Goal: Task Accomplishment & Management: Manage account settings

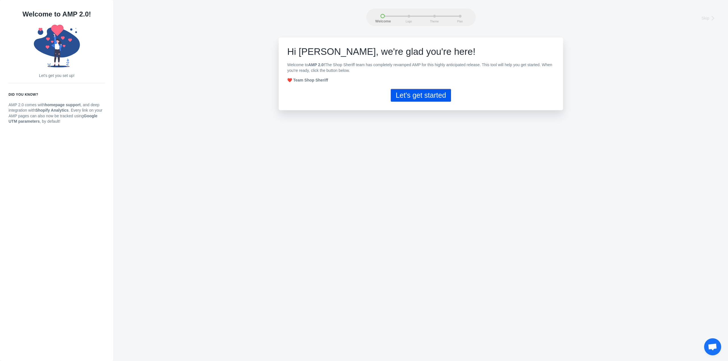
click at [419, 96] on button "Let's get started" at bounding box center [421, 95] width 60 height 13
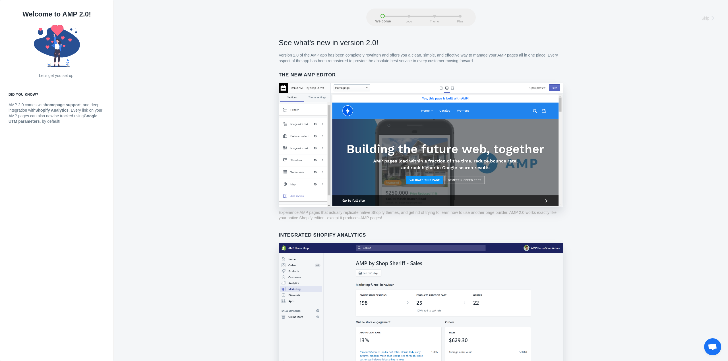
click at [553, 89] on img at bounding box center [421, 145] width 284 height 125
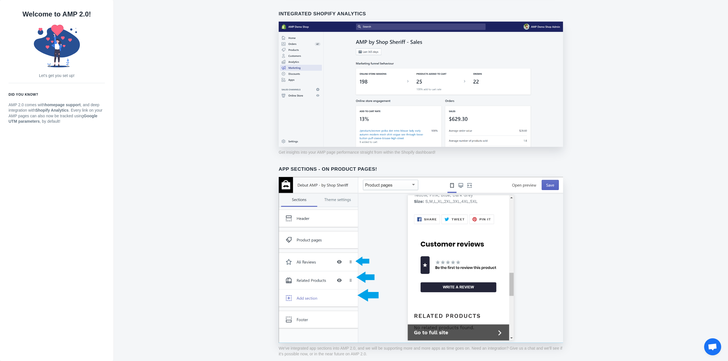
scroll to position [303, 0]
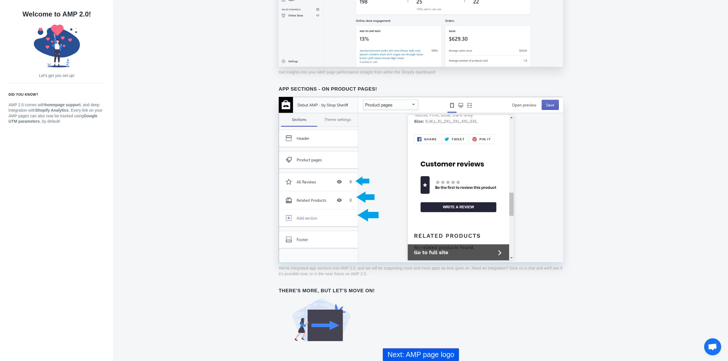
click at [429, 354] on button "Next: AMP page logo" at bounding box center [421, 355] width 76 height 13
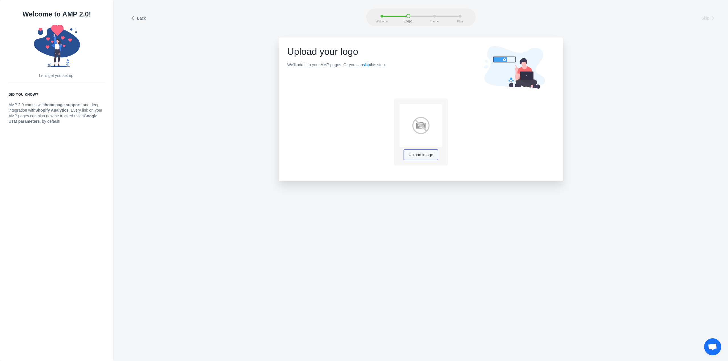
click at [420, 155] on span "Upload image" at bounding box center [421, 155] width 24 height 5
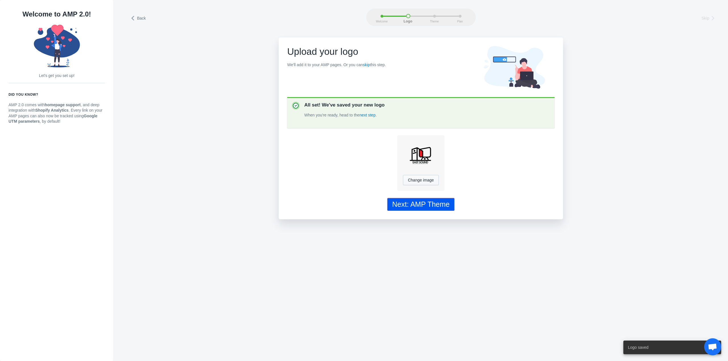
click at [413, 208] on div "Next: AMP Theme" at bounding box center [420, 204] width 57 height 8
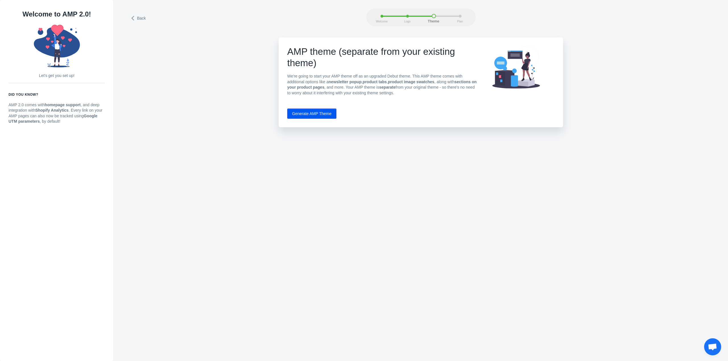
click at [307, 113] on button "Generate AMP Theme" at bounding box center [311, 114] width 49 height 10
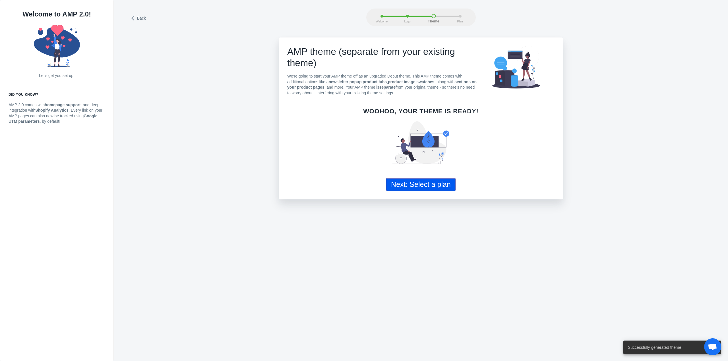
click at [429, 187] on button "Next: Select a plan" at bounding box center [420, 184] width 69 height 13
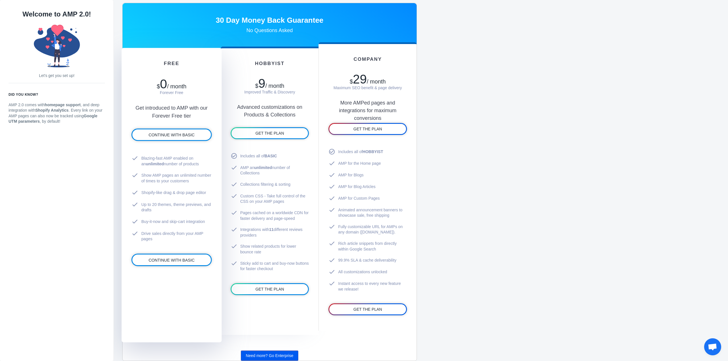
scroll to position [329, 0]
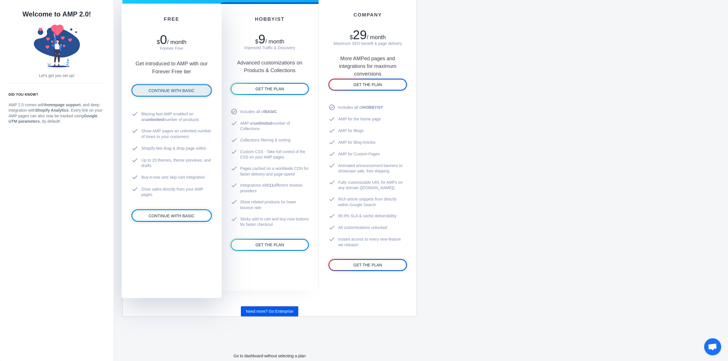
click at [167, 90] on span "CONTINUE WITH BASIC" at bounding box center [171, 90] width 46 height 5
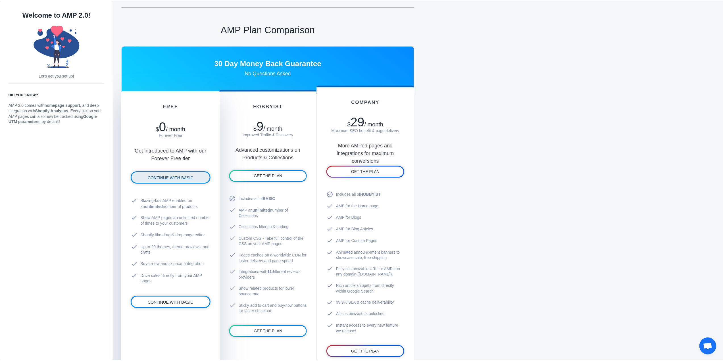
scroll to position [49, 0]
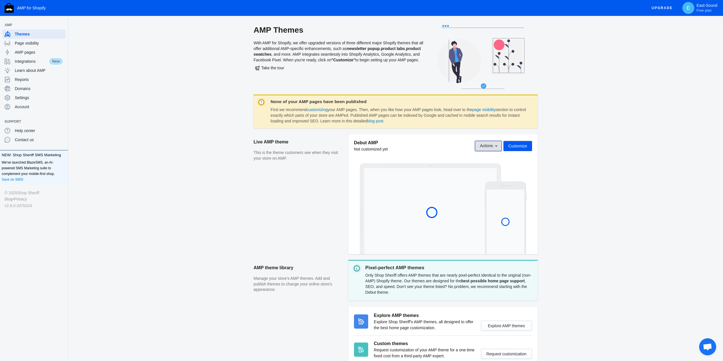
click at [497, 147] on icon at bounding box center [496, 146] width 3 height 1
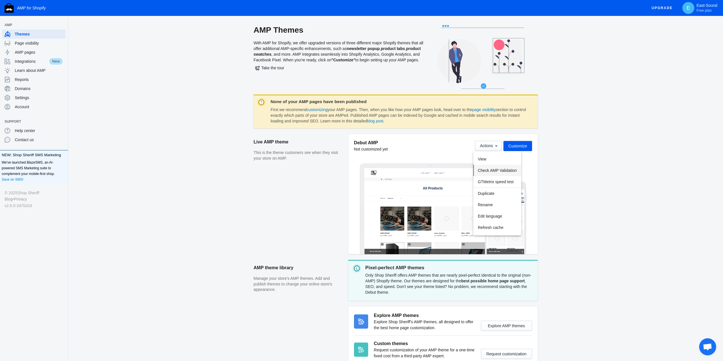
click at [512, 169] on span "Check AMP Validation" at bounding box center [497, 170] width 39 height 5
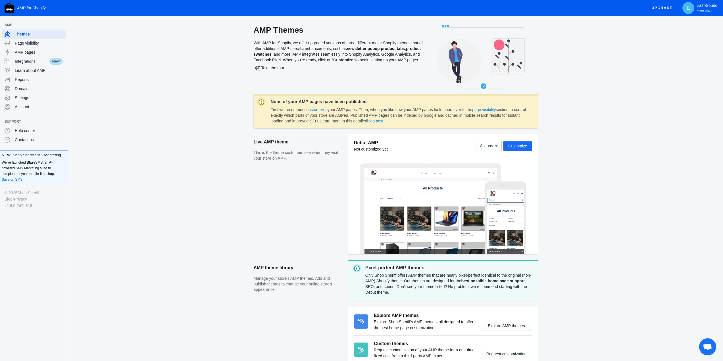
click at [524, 144] on span "Customize" at bounding box center [518, 146] width 19 height 5
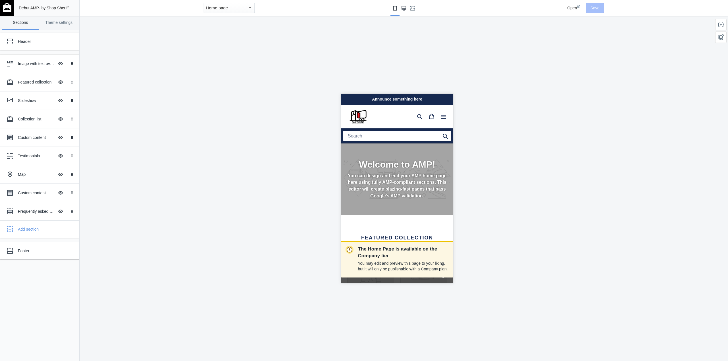
click at [403, 10] on icon "Large screen" at bounding box center [403, 8] width 5 height 5
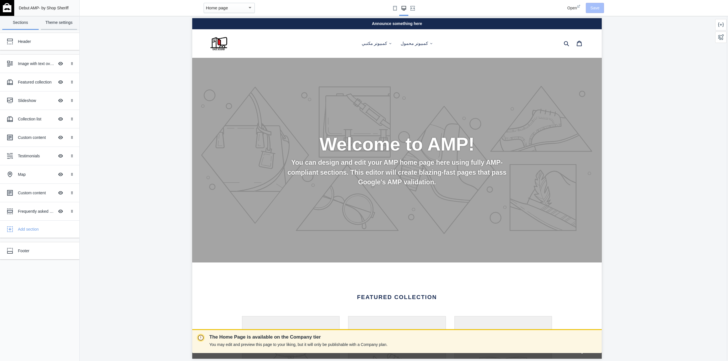
click at [63, 22] on link "Theme settings" at bounding box center [59, 23] width 36 height 14
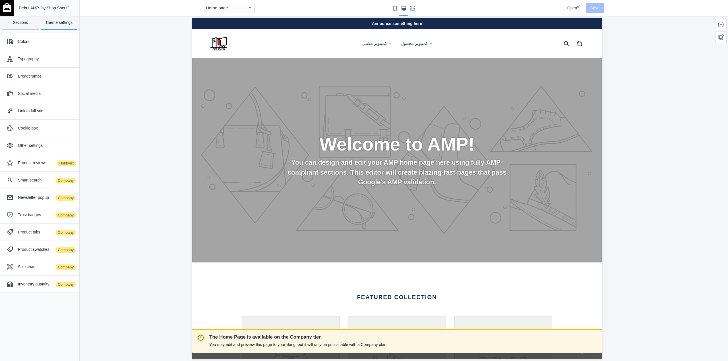
click at [18, 24] on link "Sections" at bounding box center [20, 23] width 36 height 14
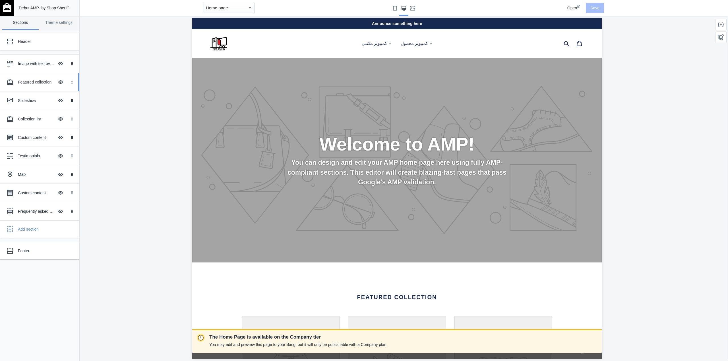
click at [25, 81] on div "Featured collection" at bounding box center [36, 82] width 36 height 6
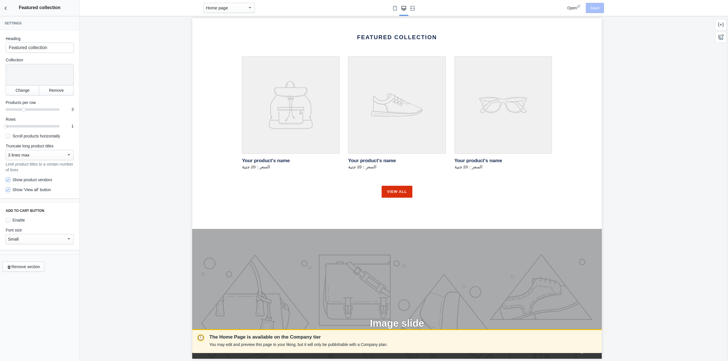
scroll to position [0, 310]
click at [5, 9] on icon "Back to sections" at bounding box center [6, 8] width 6 height 6
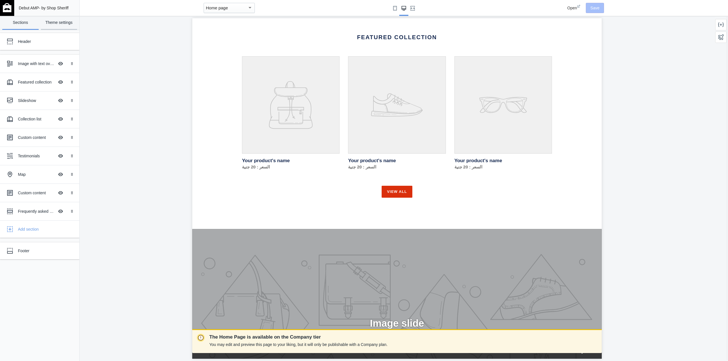
scroll to position [0, 0]
click at [61, 24] on link "Theme settings" at bounding box center [59, 23] width 36 height 14
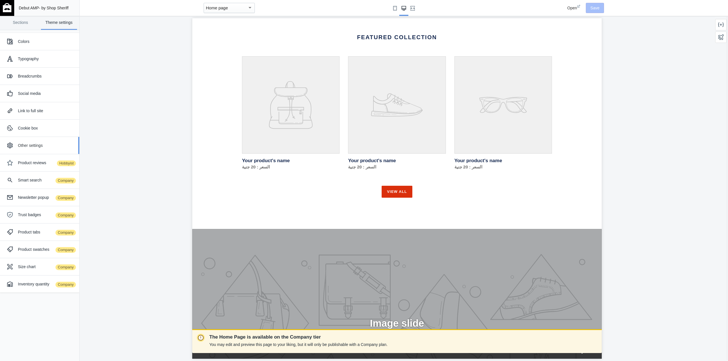
scroll to position [0, 310]
click at [30, 110] on div "Link to full site" at bounding box center [46, 111] width 57 height 6
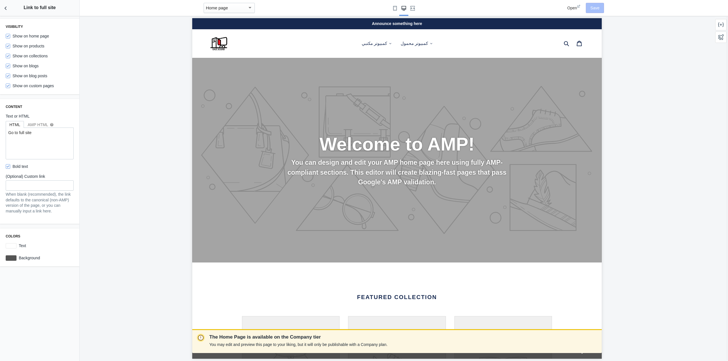
scroll to position [0, 0]
click at [385, 43] on button "كمبيوتر مكتبي .cls-1{fill:#231f20}" at bounding box center [377, 44] width 36 height 8
click at [375, 57] on span "كيسات اوريجنال" at bounding box center [377, 58] width 29 height 5
click at [254, 9] on div "Home page" at bounding box center [229, 8] width 51 height 10
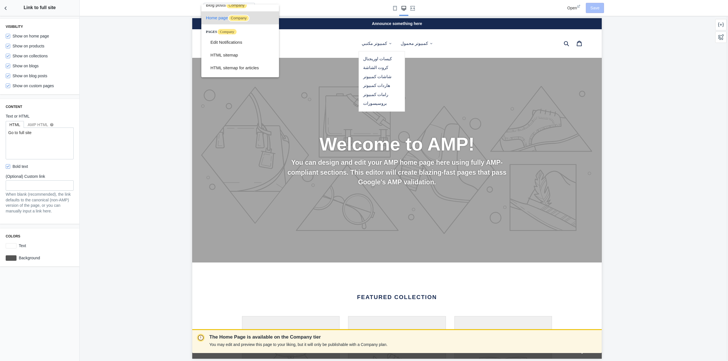
scroll to position [0, 0]
click at [145, 48] on div at bounding box center [364, 180] width 728 height 361
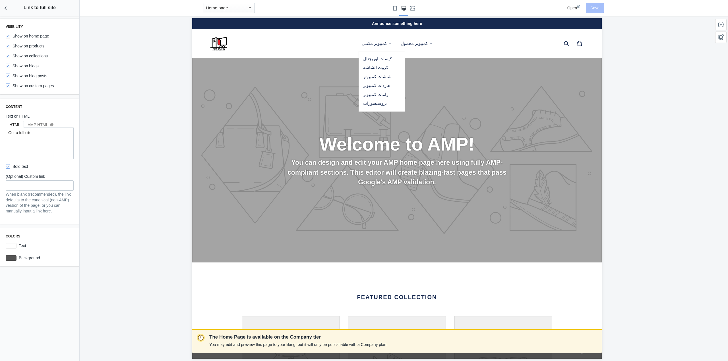
scroll to position [0, 310]
click at [233, 7] on div "Home page" at bounding box center [227, 8] width 42 height 7
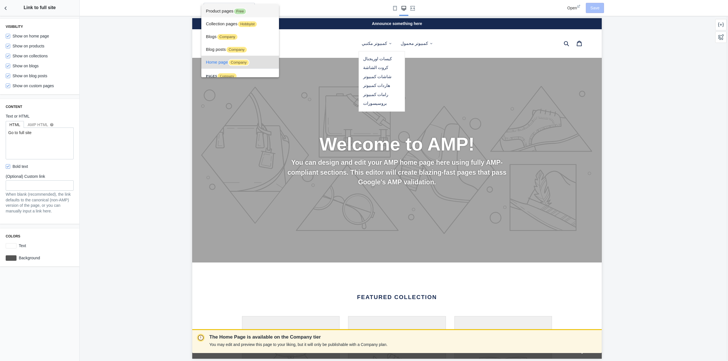
scroll to position [0, 0]
click at [220, 9] on span "Product pages Free" at bounding box center [240, 11] width 69 height 13
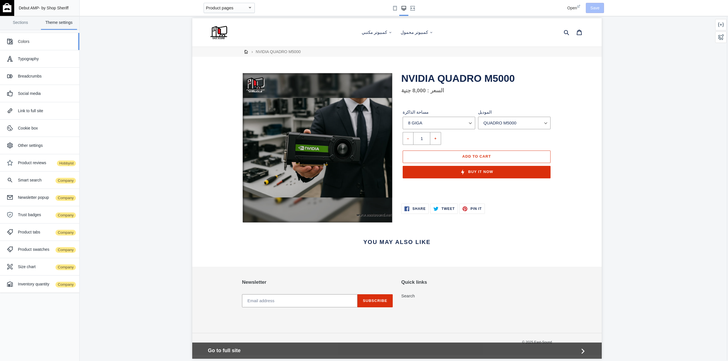
click at [25, 41] on div "Colors" at bounding box center [46, 42] width 57 height 6
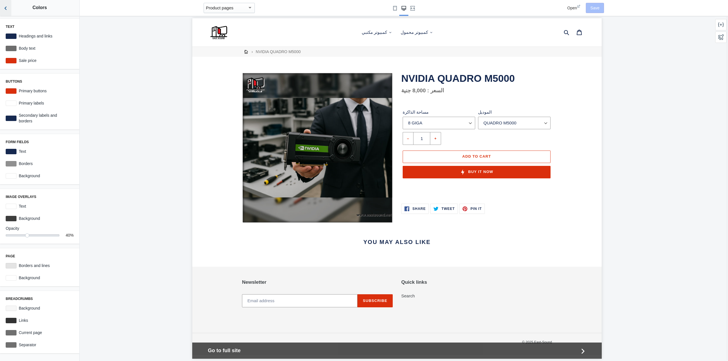
click at [7, 8] on icon "Back to sections" at bounding box center [6, 8] width 6 height 6
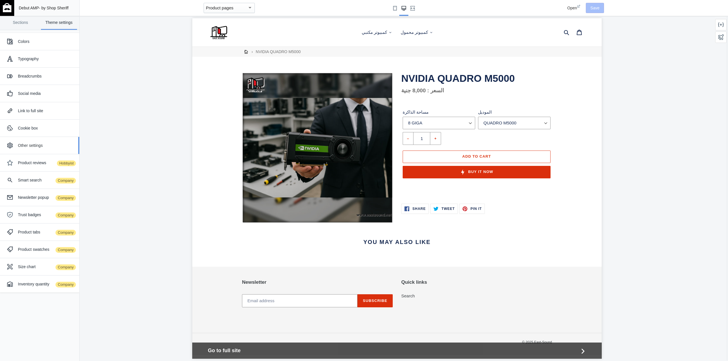
click at [35, 147] on div "Other settings" at bounding box center [46, 146] width 57 height 6
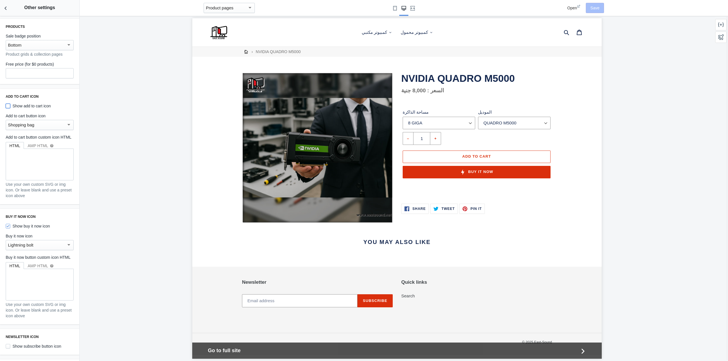
click at [8, 107] on input "Show add to cart icon" at bounding box center [8, 106] width 5 height 5
checkbox input "true"
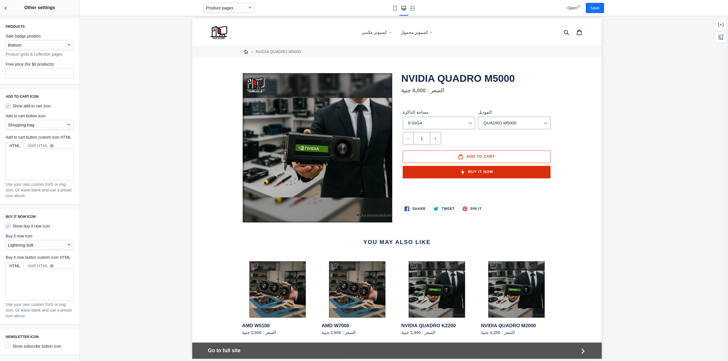
click at [18, 229] on label "Show buy it now icon" at bounding box center [28, 226] width 44 height 6
click at [10, 229] on input "Show buy it now icon" at bounding box center [8, 226] width 5 height 5
checkbox input "false"
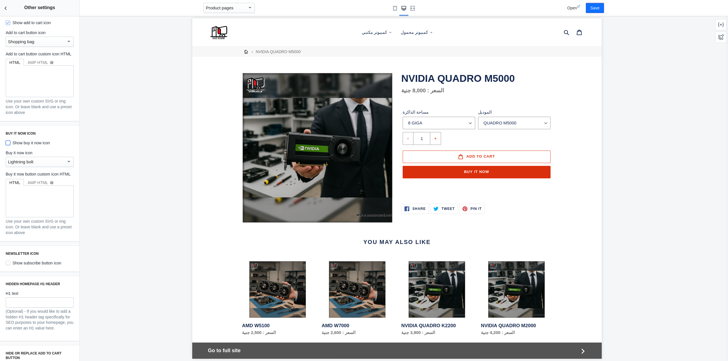
scroll to position [85, 0]
click at [38, 161] on div "Lightning bolt" at bounding box center [40, 160] width 68 height 10
click at [61, 144] on div at bounding box center [364, 180] width 728 height 361
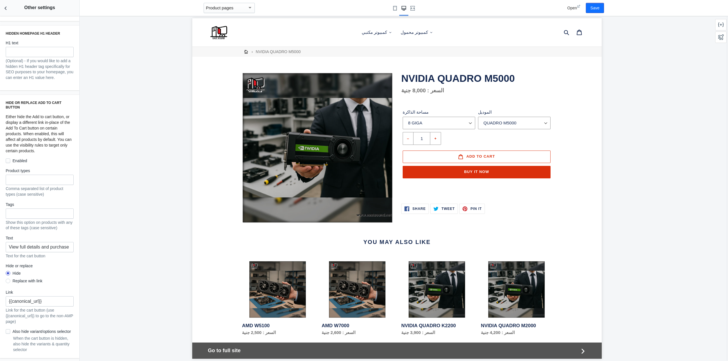
scroll to position [362, 0]
click at [17, 278] on div "Replace with link" at bounding box center [28, 281] width 30 height 6
click at [8, 282] on input "Replace with link" at bounding box center [8, 282] width 0 height 0
click at [14, 271] on div "Hide" at bounding box center [17, 274] width 8 height 6
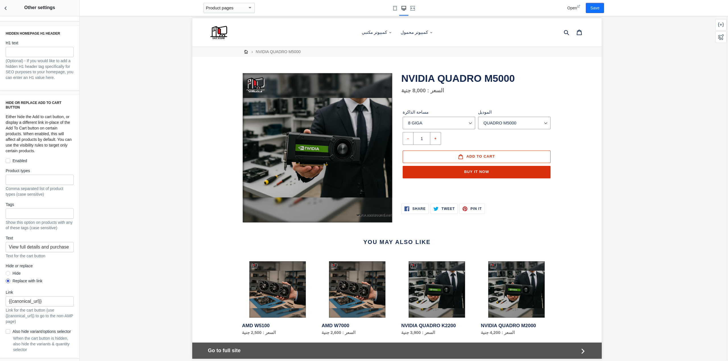
click at [8, 274] on input "Hide" at bounding box center [8, 274] width 0 height 0
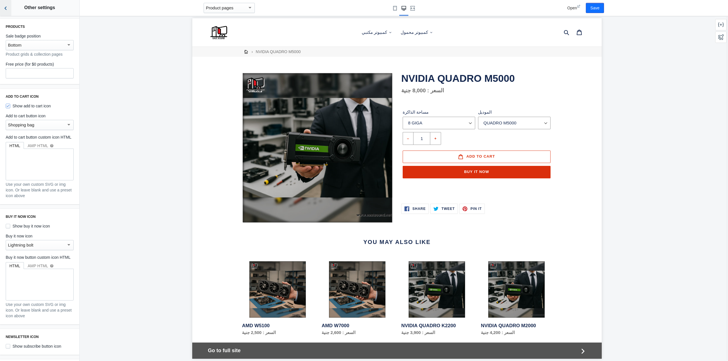
click at [7, 9] on icon "Back to sections" at bounding box center [6, 8] width 6 height 6
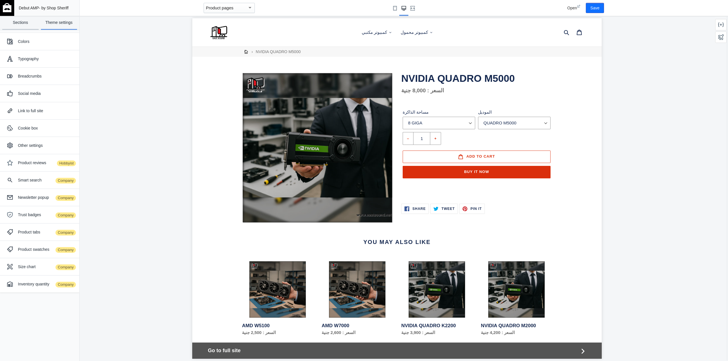
click at [20, 23] on link "Sections" at bounding box center [20, 23] width 36 height 14
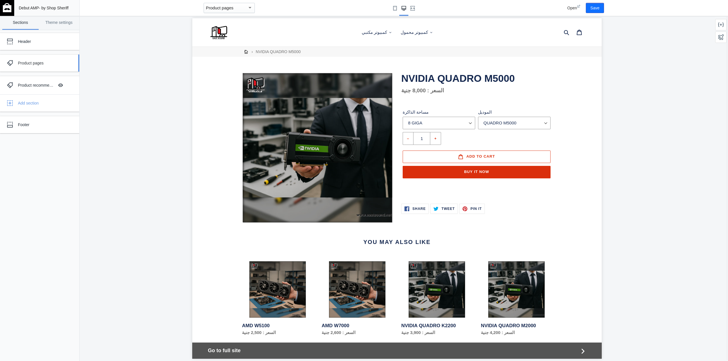
click at [30, 62] on div "Product pages" at bounding box center [42, 63] width 49 height 6
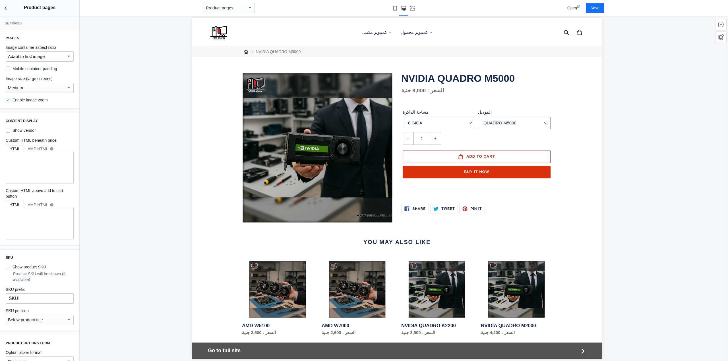
click at [29, 55] on mat-select-trigger "Adapt to first image" at bounding box center [26, 56] width 37 height 5
click at [17, 70] on span "Square" at bounding box center [37, 69] width 59 height 13
click at [23, 68] on label "Mobile container padding" at bounding box center [31, 69] width 51 height 6
click at [10, 68] on input "Mobile container padding" at bounding box center [8, 69] width 5 height 5
click at [393, 9] on use "Small screen" at bounding box center [395, 8] width 4 height 5
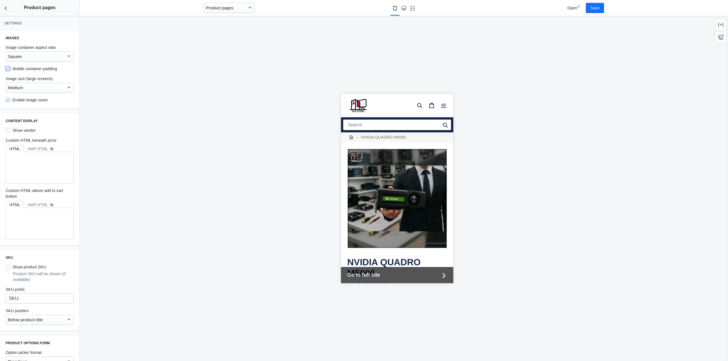
click at [9, 68] on input "Mobile container padding" at bounding box center [8, 69] width 5 height 5
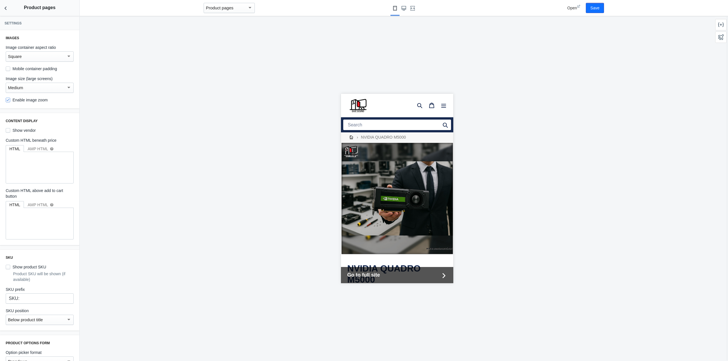
click at [31, 89] on div "Medium" at bounding box center [37, 87] width 58 height 7
click at [31, 89] on span "Medium" at bounding box center [37, 88] width 59 height 13
click at [11, 67] on label "Mobile container padding" at bounding box center [31, 69] width 51 height 6
click at [10, 67] on input "Mobile container padding" at bounding box center [8, 69] width 5 height 5
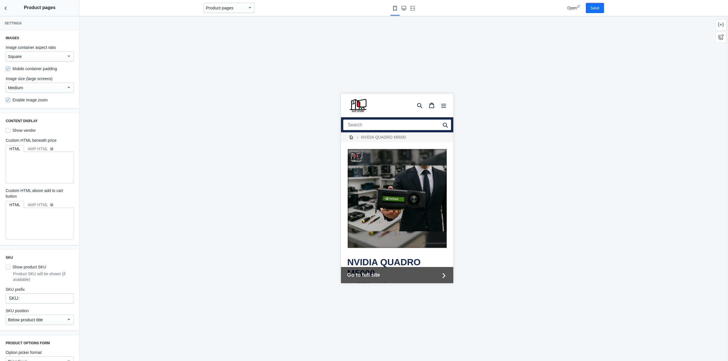
click at [11, 68] on label "Mobile container padding" at bounding box center [31, 69] width 51 height 6
click at [10, 68] on input "Mobile container padding" at bounding box center [8, 69] width 5 height 5
checkbox input "false"
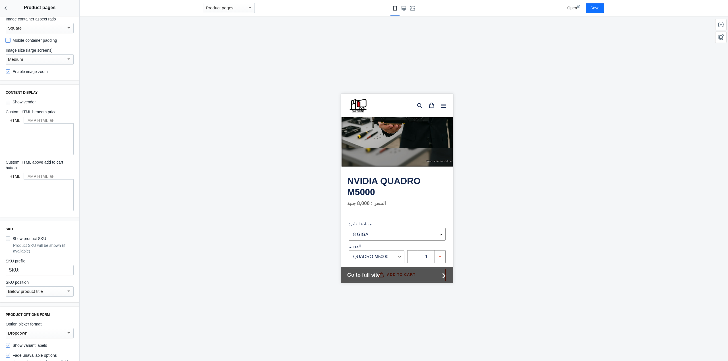
scroll to position [85, 0]
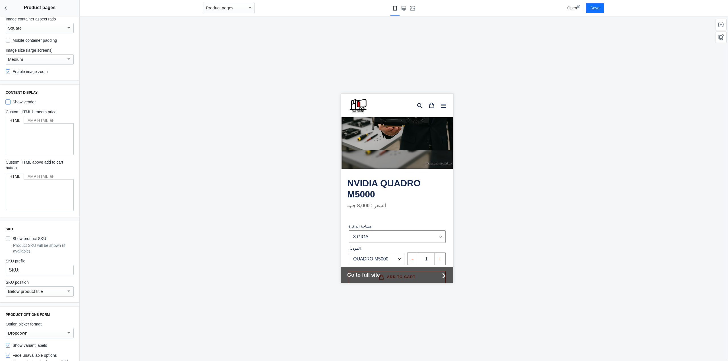
click at [9, 102] on input "Show vendor" at bounding box center [8, 102] width 5 height 5
checkbox input "true"
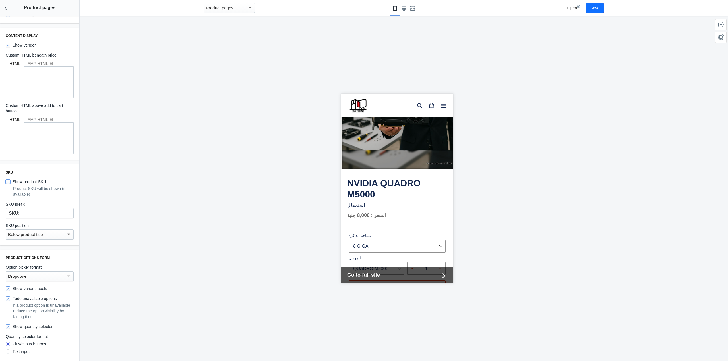
click at [7, 182] on input "Show product SKU" at bounding box center [8, 182] width 5 height 5
checkbox input "false"
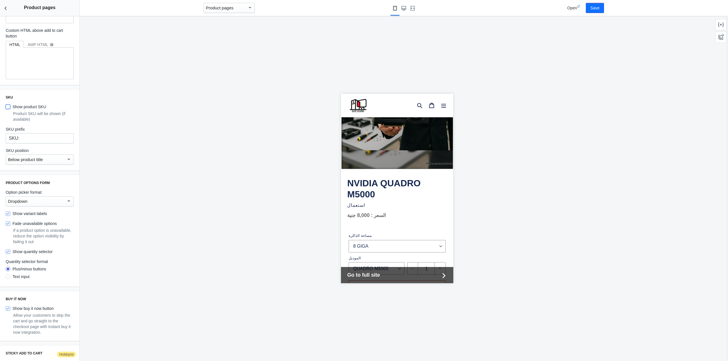
scroll to position [199, 0]
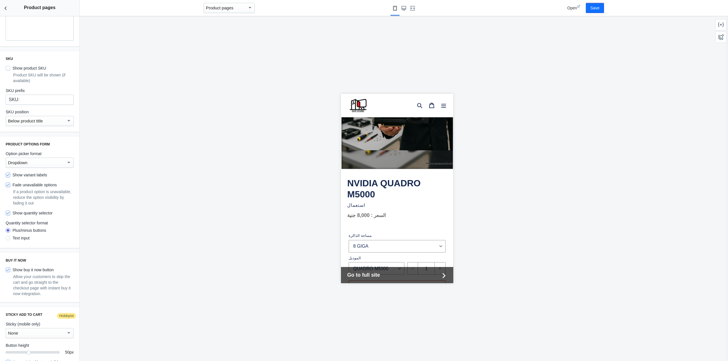
click at [42, 166] on div "Dropdown" at bounding box center [37, 162] width 58 height 7
click at [26, 176] on span "Button" at bounding box center [37, 175] width 59 height 13
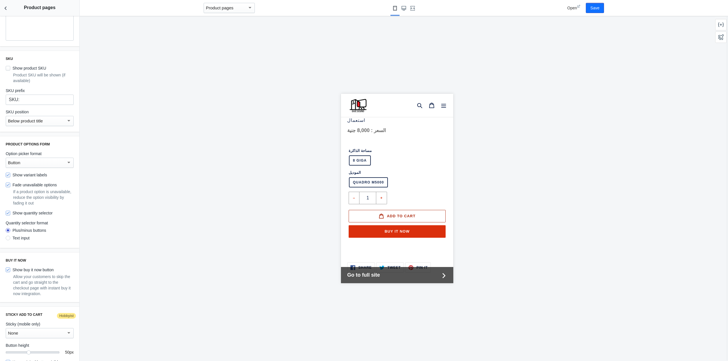
scroll to position [171, 0]
click at [27, 213] on label "Show quantity selector" at bounding box center [29, 213] width 47 height 6
click at [10, 213] on input "Show quantity selector" at bounding box center [8, 213] width 5 height 5
checkbox input "false"
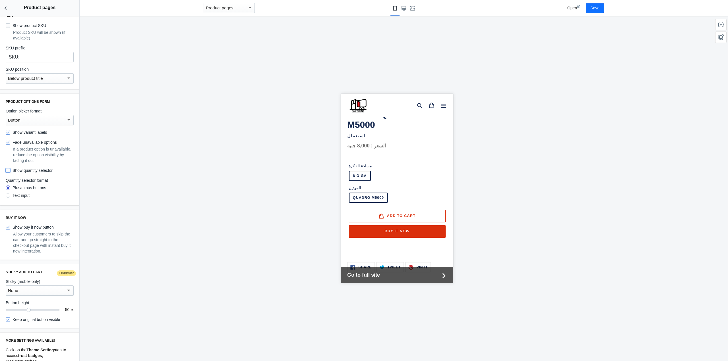
scroll to position [256, 0]
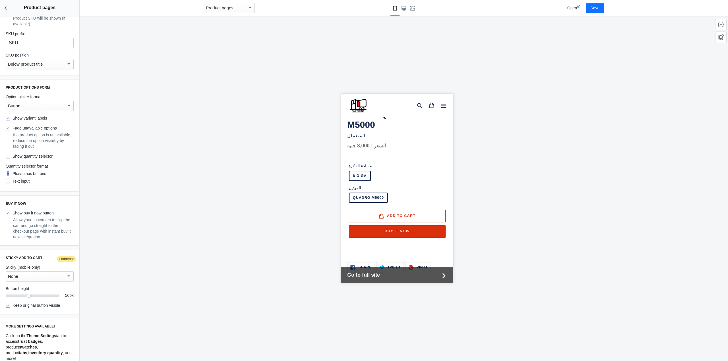
click at [26, 213] on label "Show buy it now button" at bounding box center [30, 213] width 48 height 6
click at [10, 213] on input "Show buy it now button" at bounding box center [8, 213] width 5 height 5
checkbox input "false"
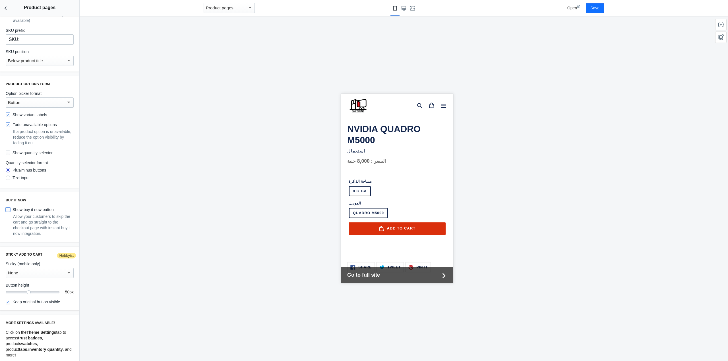
scroll to position [260, 0]
click at [52, 274] on div "None" at bounding box center [37, 272] width 58 height 7
click at [44, 284] on span "Sticky add to cart" at bounding box center [37, 285] width 59 height 13
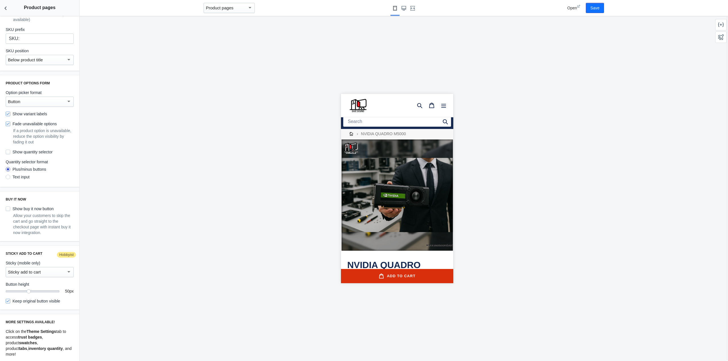
scroll to position [0, 0]
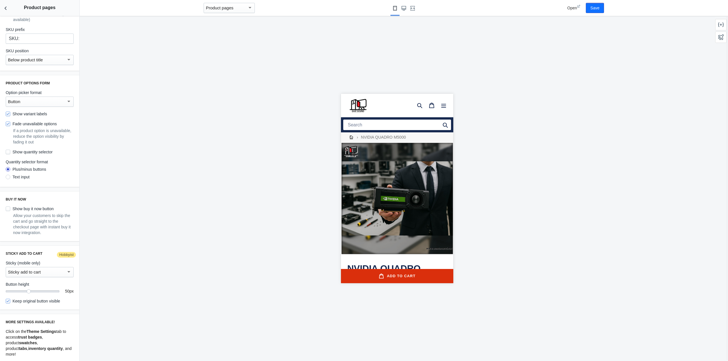
click at [48, 273] on div "Sticky add to cart" at bounding box center [37, 272] width 58 height 7
click at [24, 258] on span "None" at bounding box center [37, 259] width 59 height 13
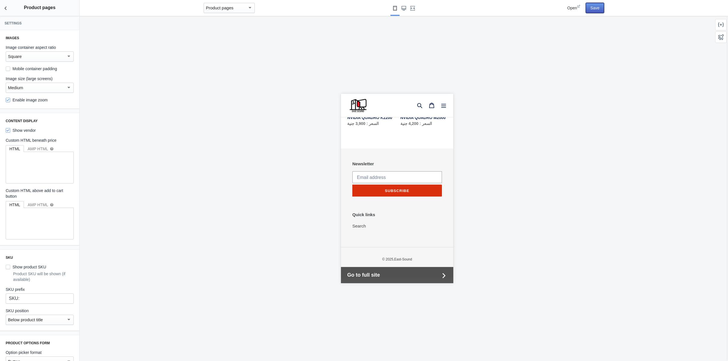
click at [596, 9] on button "Save" at bounding box center [595, 8] width 18 height 10
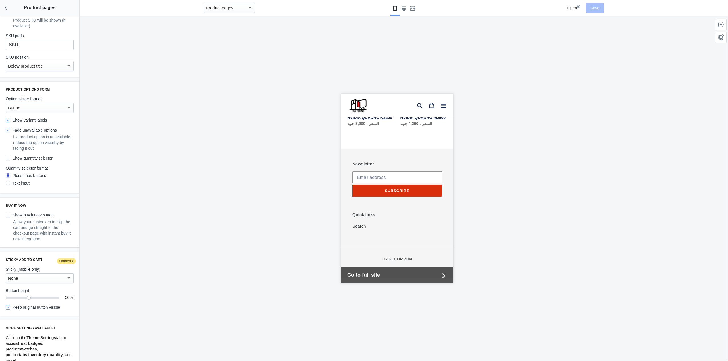
scroll to position [260, 0]
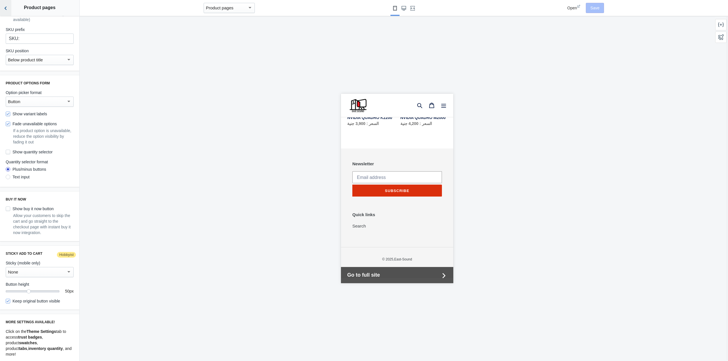
click at [5, 7] on icon "Back to sections" at bounding box center [6, 8] width 6 height 6
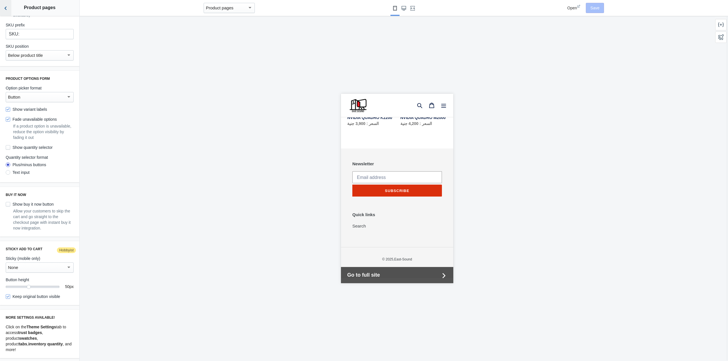
scroll to position [195, 0]
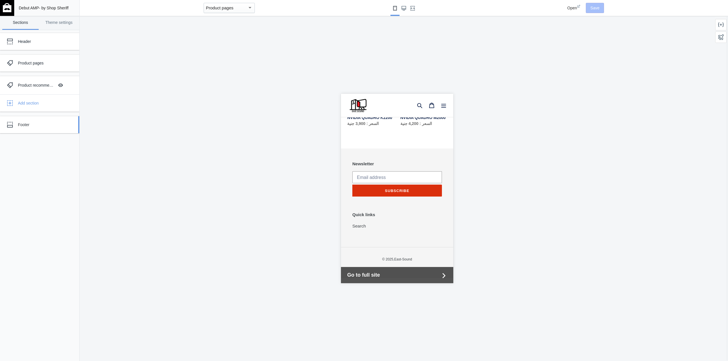
click at [30, 124] on div "Footer" at bounding box center [42, 125] width 49 height 6
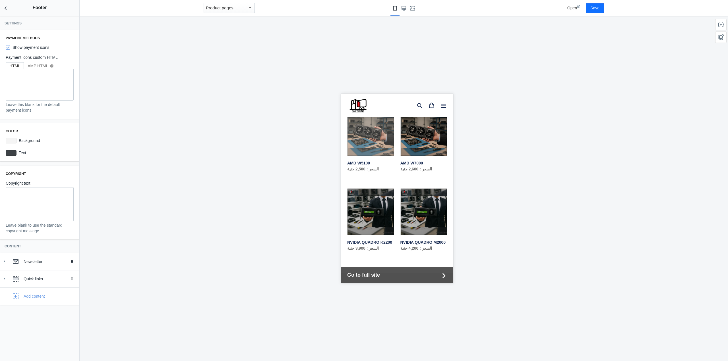
scroll to position [457, 0]
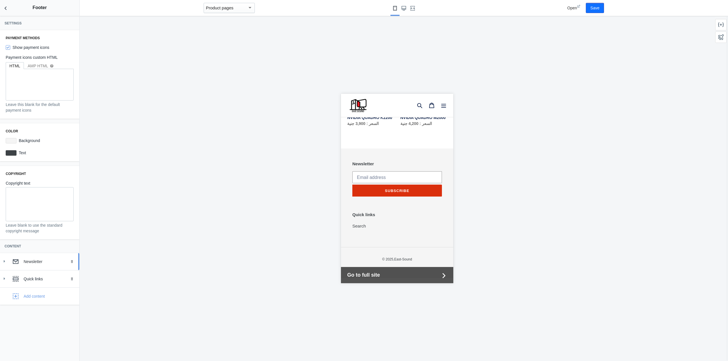
click at [3, 261] on icon at bounding box center [4, 262] width 6 height 6
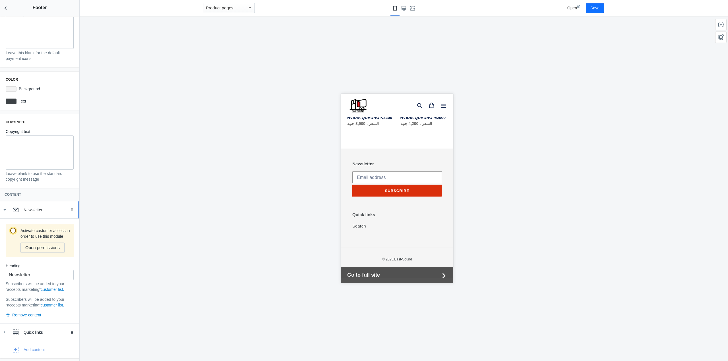
scroll to position [57, 0]
click at [31, 276] on input "Newsletter" at bounding box center [40, 275] width 68 height 10
click at [47, 276] on input "Newsletter" at bounding box center [40, 275] width 68 height 10
click at [31, 315] on button "Remove content" at bounding box center [24, 315] width 36 height 6
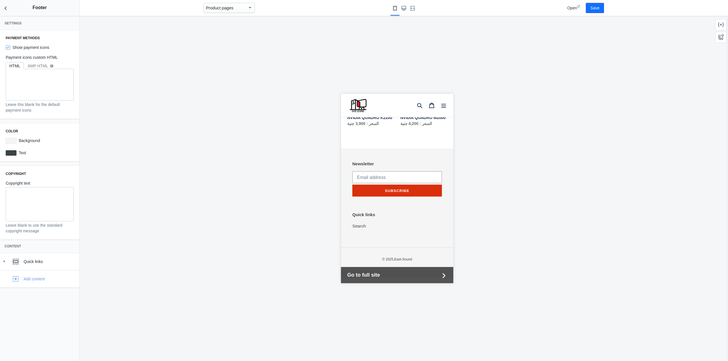
scroll to position [405, 0]
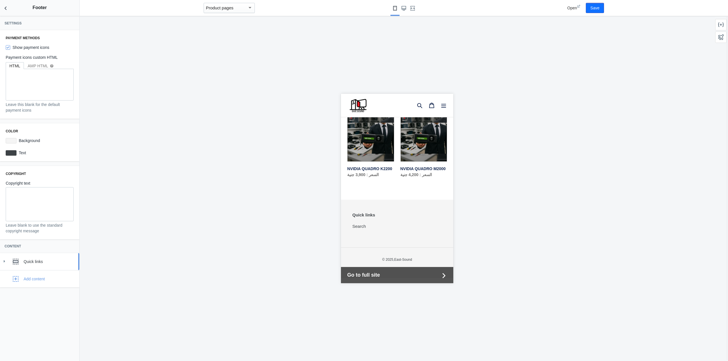
click at [2, 260] on icon at bounding box center [4, 262] width 6 height 6
click at [28, 47] on label "Show payment icons" at bounding box center [27, 48] width 43 height 6
click at [10, 47] on input "Show payment icons" at bounding box center [8, 47] width 5 height 5
checkbox input "false"
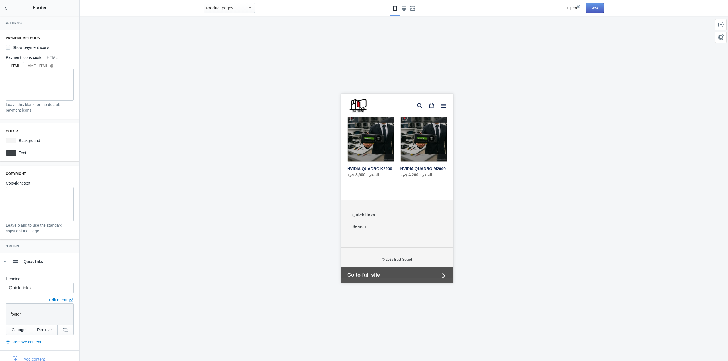
click at [594, 9] on button "Save" at bounding box center [595, 8] width 18 height 10
click at [5, 7] on icon "Back to sections" at bounding box center [6, 8] width 6 height 6
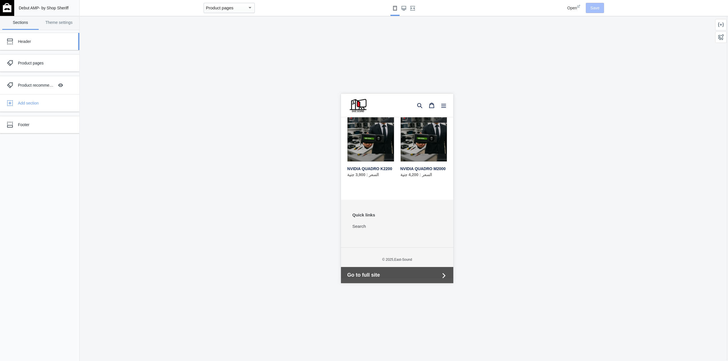
click at [30, 42] on div "Header" at bounding box center [42, 42] width 49 height 6
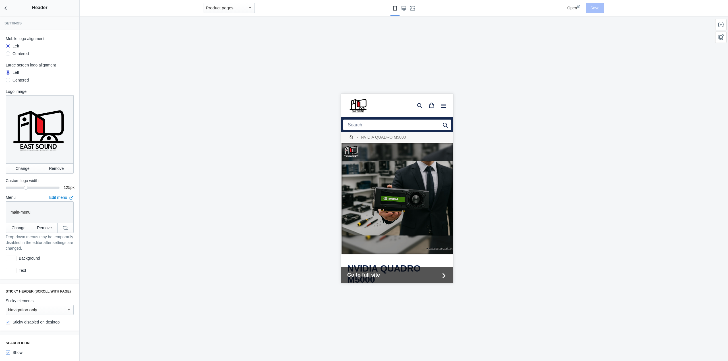
click at [10, 53] on div at bounding box center [8, 53] width 5 height 5
click at [8, 55] on input "Centered" at bounding box center [8, 55] width 0 height 0
click at [18, 80] on div "Centered" at bounding box center [21, 80] width 16 height 6
click at [8, 81] on input "Centered" at bounding box center [8, 81] width 0 height 0
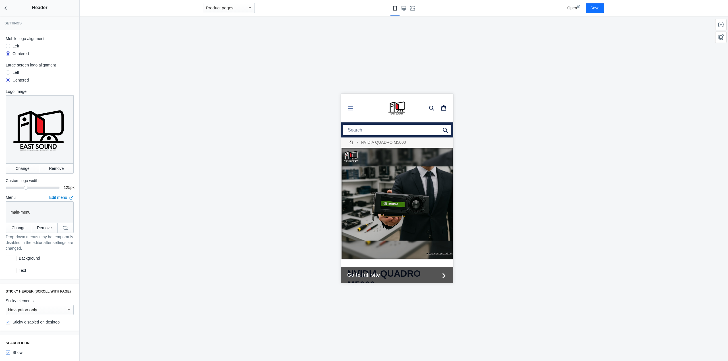
click at [351, 107] on icon "Menu" at bounding box center [350, 108] width 6 height 6
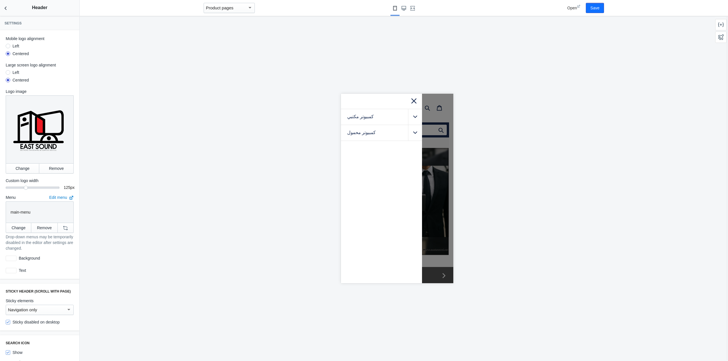
click at [413, 100] on icon at bounding box center [413, 100] width 7 height 7
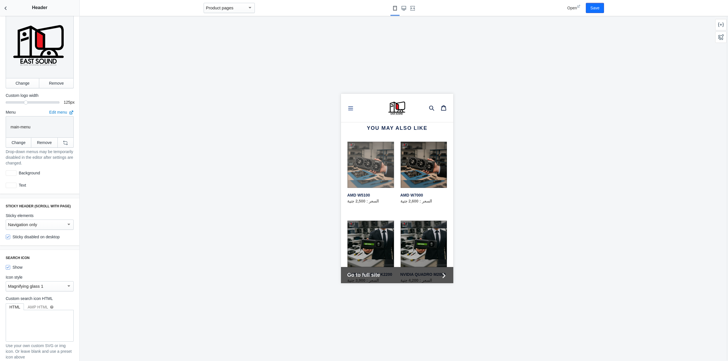
scroll to position [313, 0]
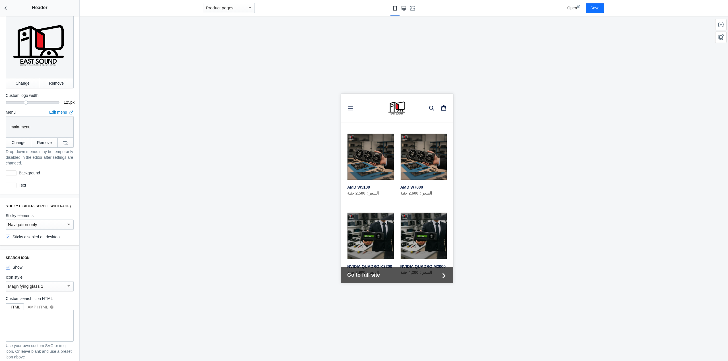
click at [402, 7] on use "Large screen" at bounding box center [403, 8] width 5 height 5
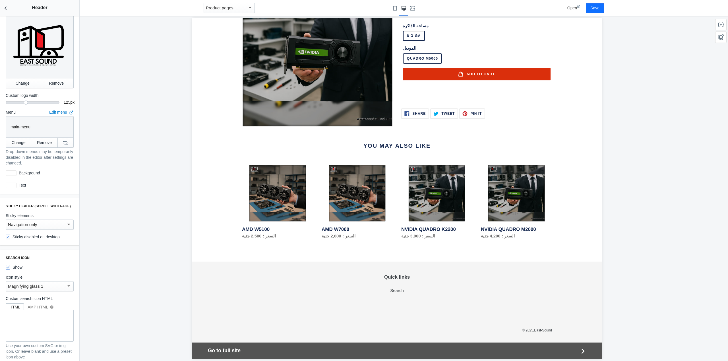
scroll to position [120, 0]
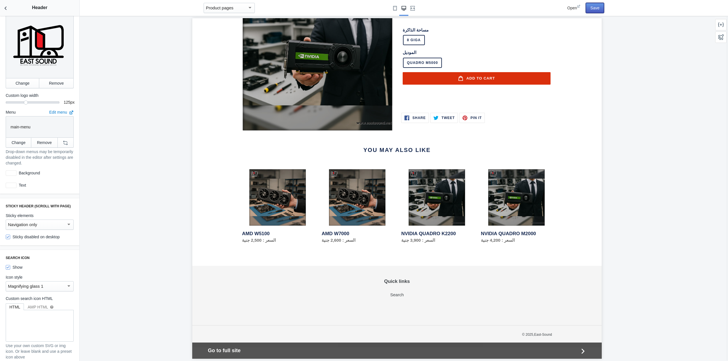
click at [594, 8] on button "Save" at bounding box center [595, 8] width 18 height 10
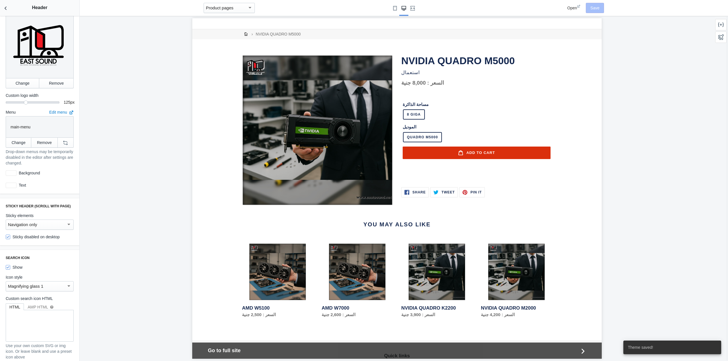
scroll to position [0, 0]
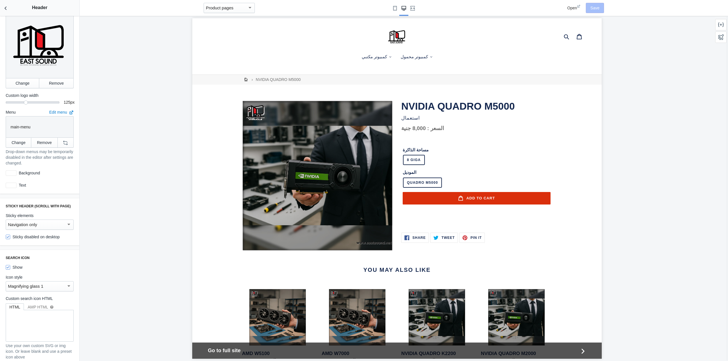
click at [13, 234] on label "Sticky disabled on desktop" at bounding box center [33, 237] width 54 height 6
click at [10, 235] on input "Sticky disabled on desktop" at bounding box center [8, 237] width 5 height 5
checkbox input "false"
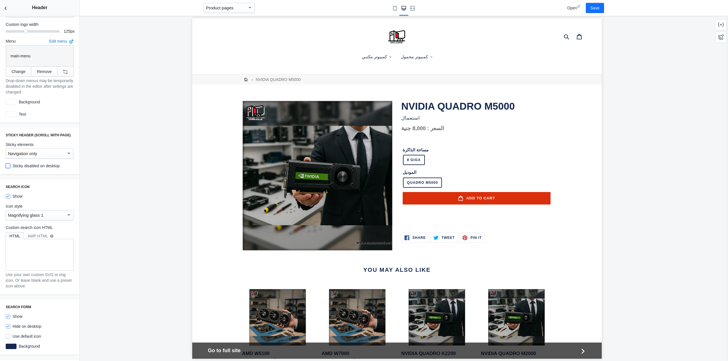
scroll to position [171, 0]
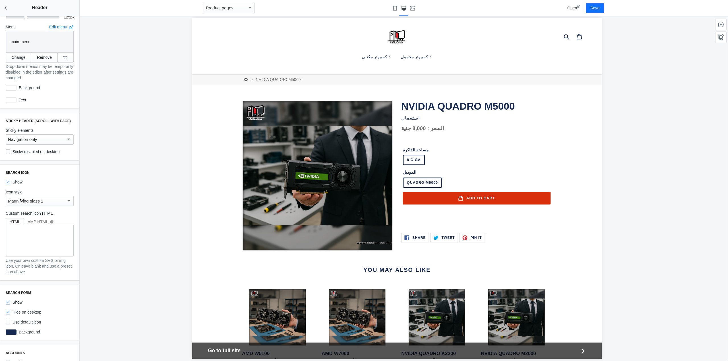
click at [35, 199] on mat-select-trigger "Magnifying glass 1" at bounding box center [25, 201] width 35 height 5
click at [45, 209] on span "Magnifying glass 2 (light)" at bounding box center [37, 210] width 59 height 13
click at [40, 199] on mat-select-trigger "Magnifying glass 2 (light)" at bounding box center [31, 201] width 47 height 5
click at [38, 186] on span "Magnifying glass 1" at bounding box center [37, 184] width 59 height 13
click at [111, 204] on div at bounding box center [397, 188] width 635 height 345
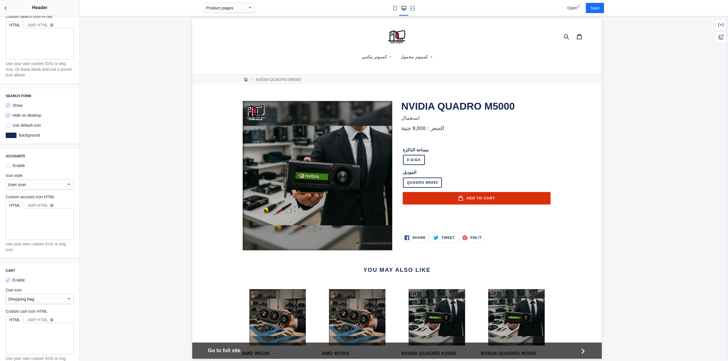
scroll to position [370, 0]
click at [11, 161] on label "Enable" at bounding box center [15, 164] width 19 height 6
click at [10, 161] on input "Enable" at bounding box center [8, 163] width 5 height 5
checkbox input "true"
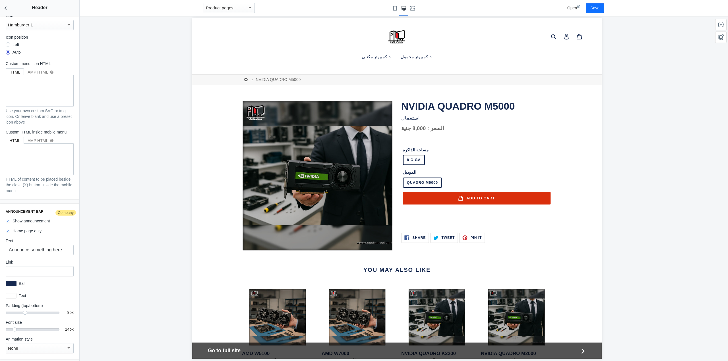
scroll to position [824, 0]
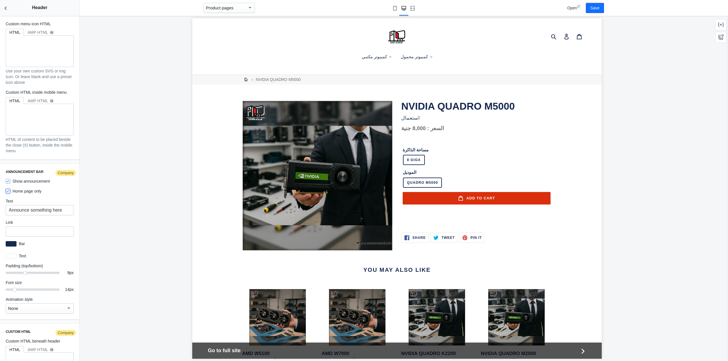
click at [8, 189] on input "Home page only" at bounding box center [8, 191] width 5 height 5
checkbox input "false"
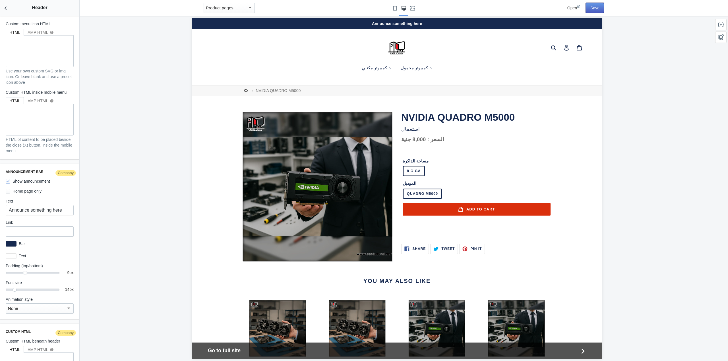
click at [594, 8] on button "Save" at bounding box center [595, 8] width 18 height 10
click at [29, 207] on input "Announce something here" at bounding box center [40, 210] width 68 height 10
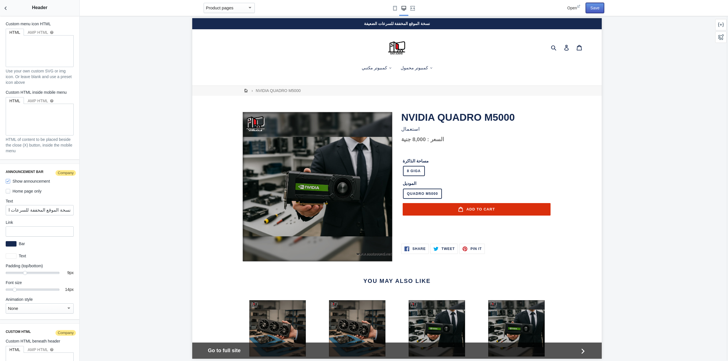
click at [601, 6] on button "Save" at bounding box center [595, 8] width 18 height 10
click at [55, 207] on input "نسخة الموقع المخففة للسرعات الضعيفة" at bounding box center [40, 210] width 68 height 10
type input "نسخة مخففة للسرعات الضعيفة"
click at [395, 8] on use "Small screen" at bounding box center [395, 8] width 4 height 5
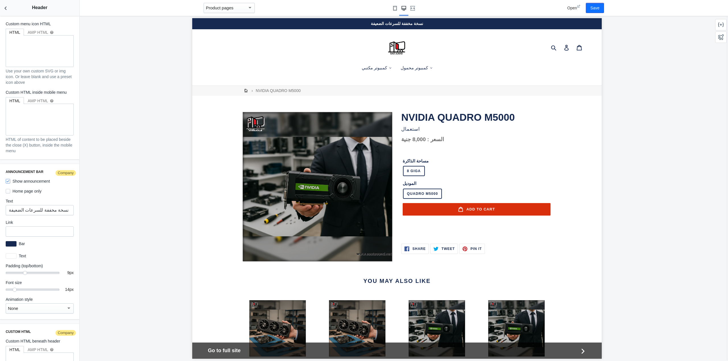
scroll to position [0, 0]
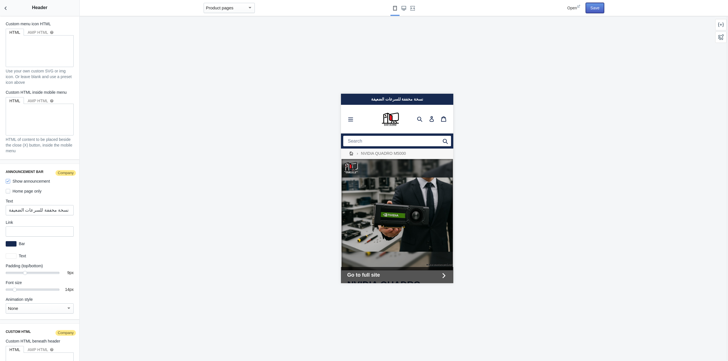
click at [599, 5] on button "Save" at bounding box center [595, 8] width 18 height 10
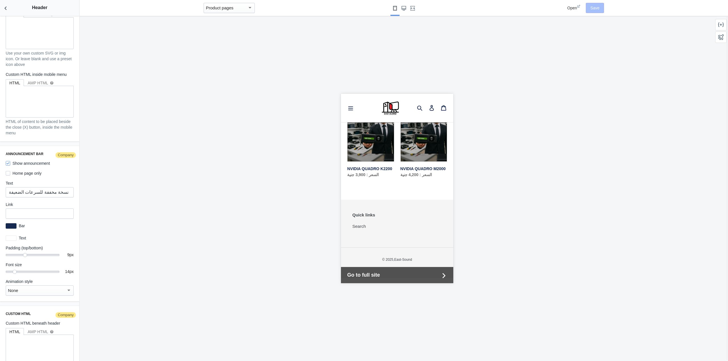
scroll to position [852, 0]
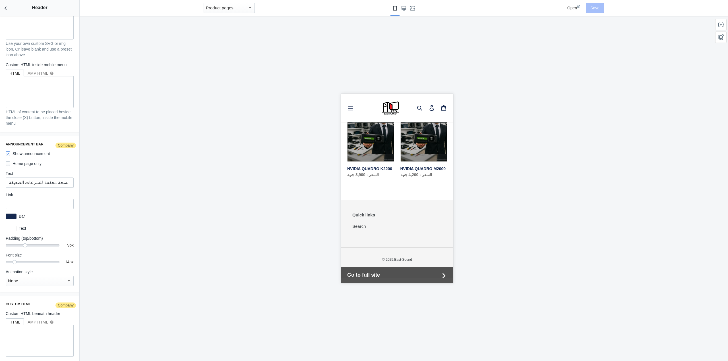
click at [40, 278] on div "None" at bounding box center [37, 281] width 58 height 7
click at [25, 302] on span "Marquee" at bounding box center [37, 302] width 59 height 13
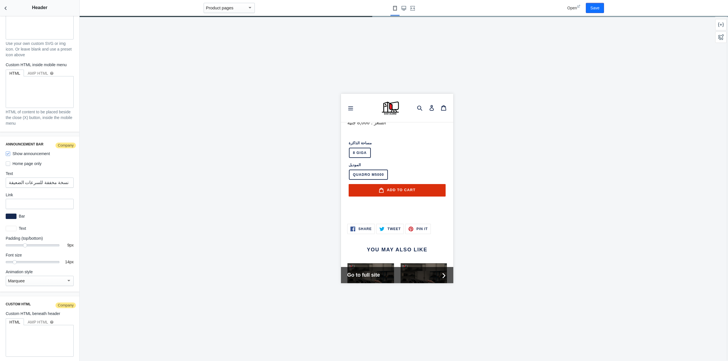
scroll to position [0, 0]
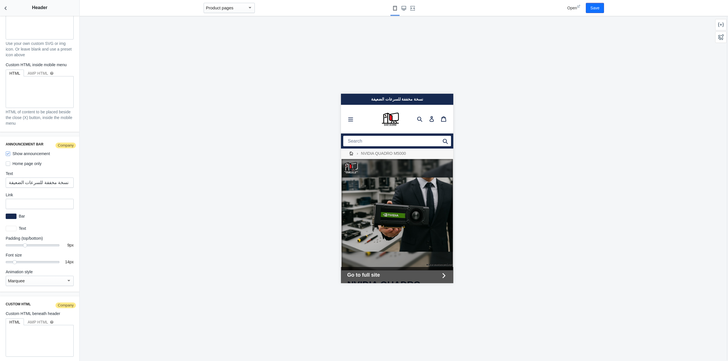
click at [22, 279] on mat-select-trigger "Marquee" at bounding box center [16, 281] width 17 height 5
click at [16, 265] on span "Pulse" at bounding box center [37, 264] width 59 height 13
click at [20, 278] on div "Pulse" at bounding box center [37, 281] width 58 height 7
click at [16, 300] on span "Fade" at bounding box center [37, 302] width 59 height 13
click at [22, 278] on div "Fade" at bounding box center [37, 281] width 58 height 7
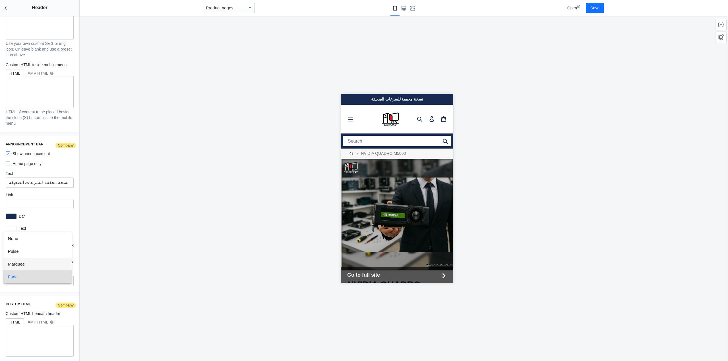
click at [26, 265] on span "Marquee" at bounding box center [37, 264] width 59 height 13
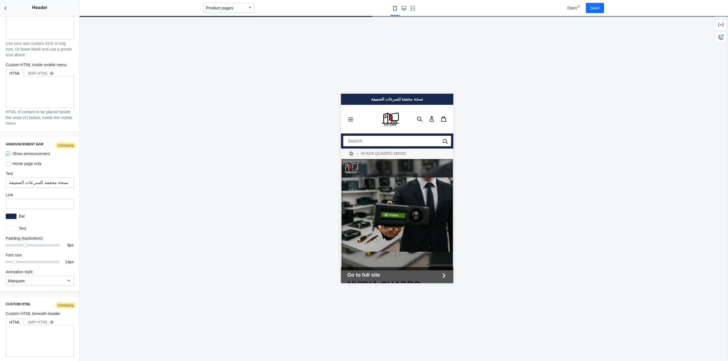
click at [196, 199] on div at bounding box center [397, 188] width 635 height 345
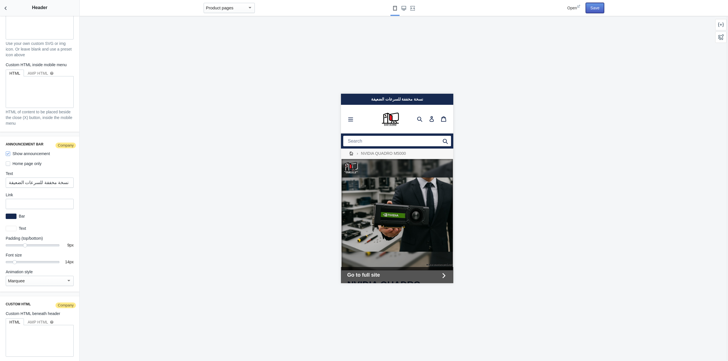
click at [598, 11] on button "Save" at bounding box center [595, 8] width 18 height 10
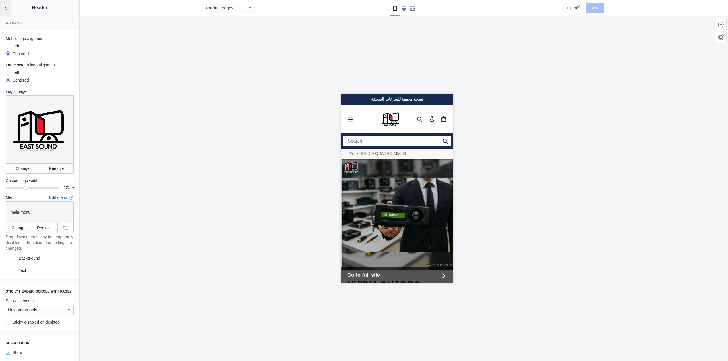
click at [8, 7] on icon "Back to sections" at bounding box center [6, 8] width 6 height 6
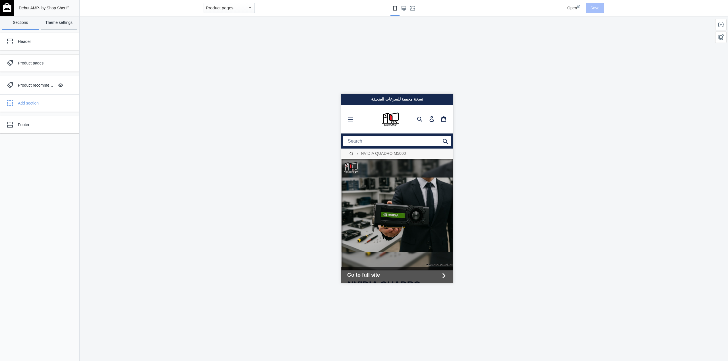
click at [57, 21] on link "Theme settings" at bounding box center [59, 23] width 36 height 14
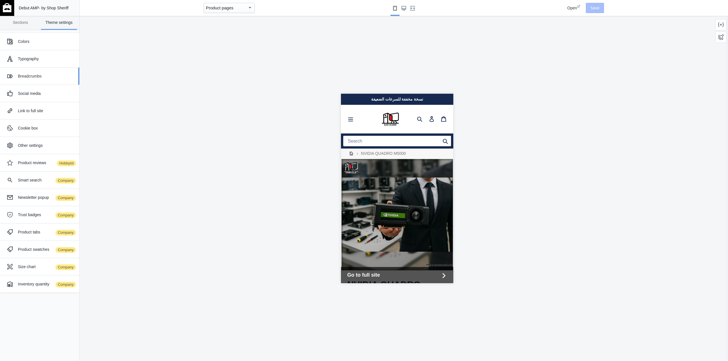
click at [26, 74] on div "Breadcrumbs" at bounding box center [46, 76] width 57 height 6
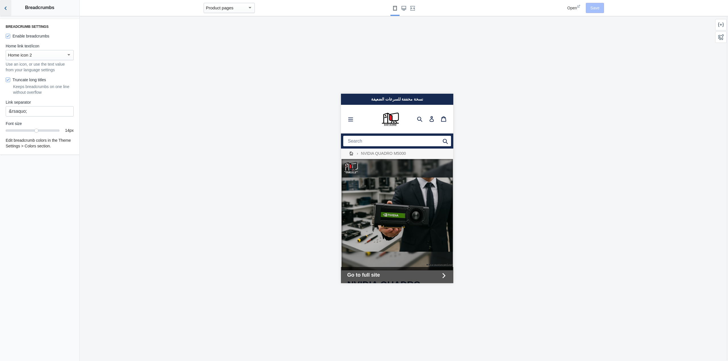
click at [7, 7] on icon "Back to sections" at bounding box center [6, 8] width 6 height 6
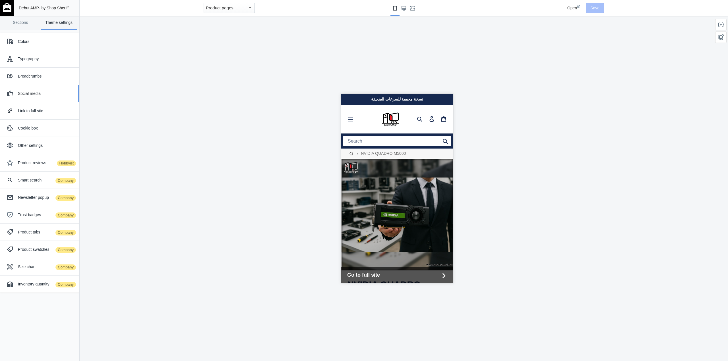
click at [34, 94] on div "Social media" at bounding box center [46, 94] width 57 height 6
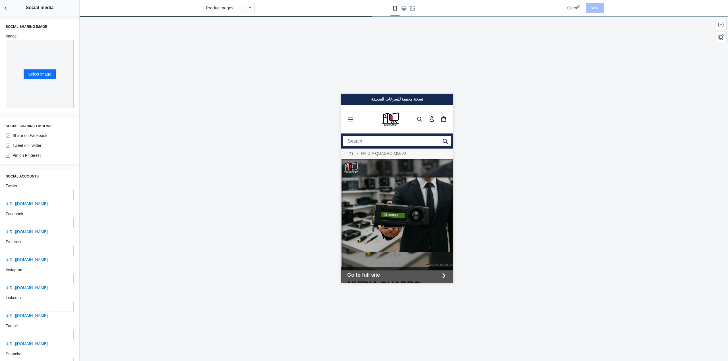
click at [12, 153] on label "Pin on Pinterest" at bounding box center [23, 156] width 35 height 6
click at [10, 153] on input "Pin on Pinterest" at bounding box center [8, 155] width 5 height 5
checkbox input "false"
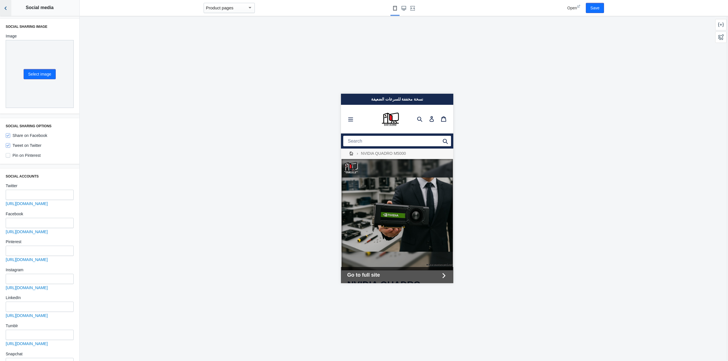
click at [7, 9] on icon "Back to sections" at bounding box center [6, 8] width 6 height 6
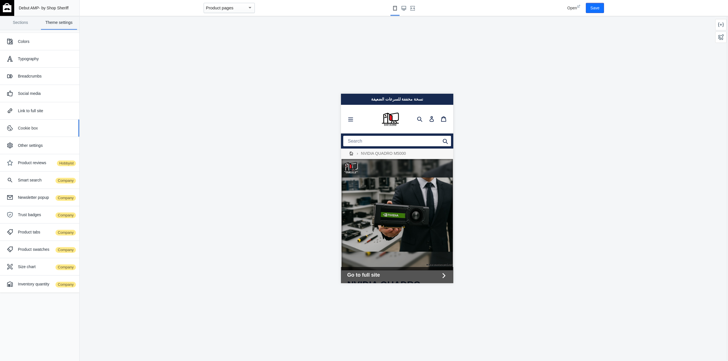
click at [35, 129] on div "Cookie box" at bounding box center [46, 128] width 57 height 6
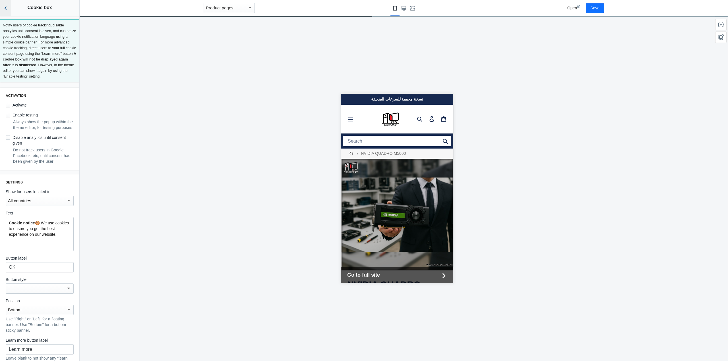
click at [7, 10] on icon "Back to sections" at bounding box center [6, 8] width 6 height 6
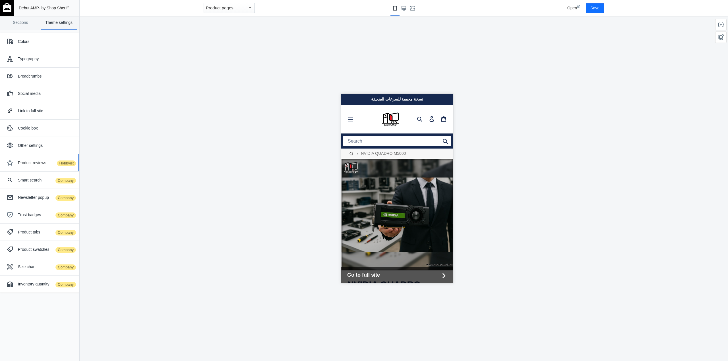
click at [38, 157] on div "Product reviews Hobbyist" at bounding box center [39, 162] width 71 height 11
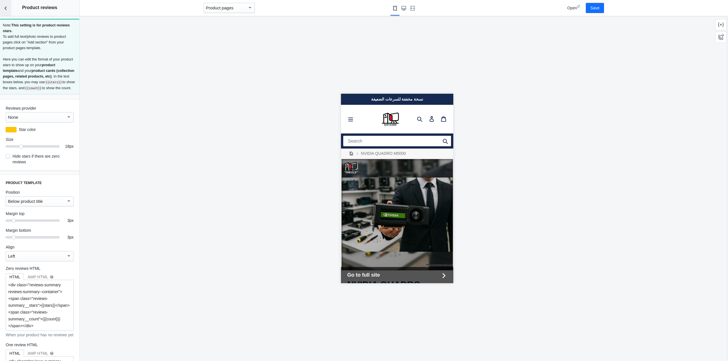
click at [7, 8] on icon "Back to sections" at bounding box center [6, 8] width 6 height 6
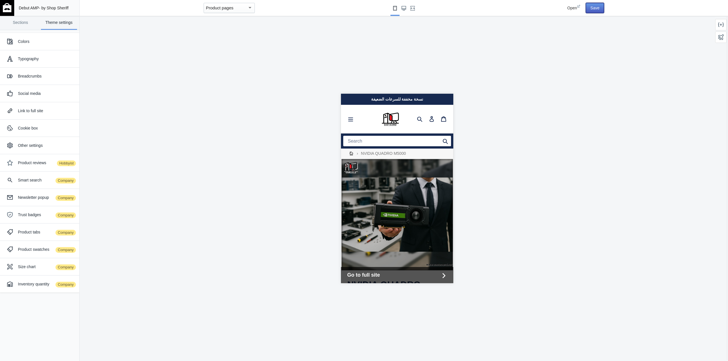
click at [597, 9] on button "Save" at bounding box center [595, 8] width 18 height 10
click at [17, 21] on link "Sections" at bounding box center [20, 23] width 36 height 14
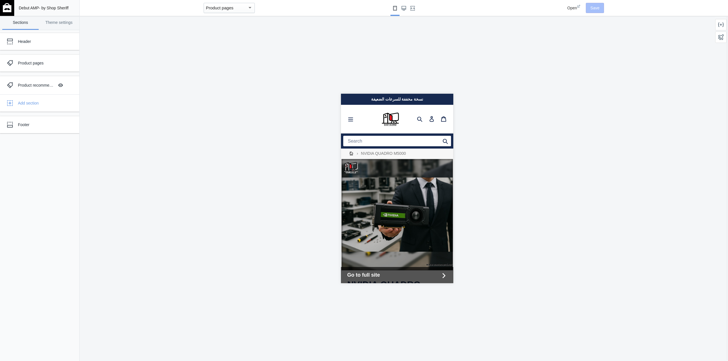
click at [8, 8] on img at bounding box center [7, 7] width 9 height 9
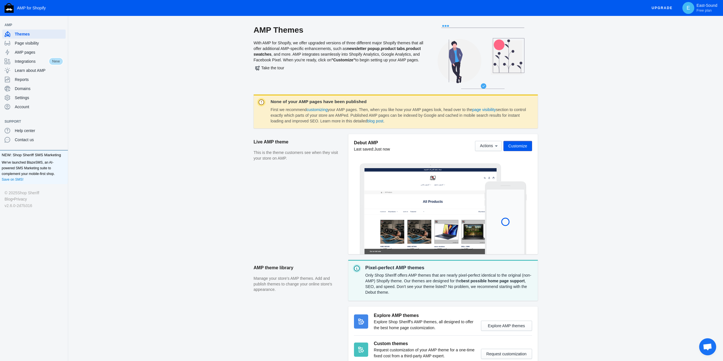
click at [596, 161] on div "AMP Themes With AMP for Shopify, we offer upgraded versions of three different …" at bounding box center [395, 211] width 655 height 372
click at [498, 146] on icon at bounding box center [497, 146] width 6 height 6
click at [497, 192] on button "Duplicate" at bounding box center [498, 193] width 48 height 11
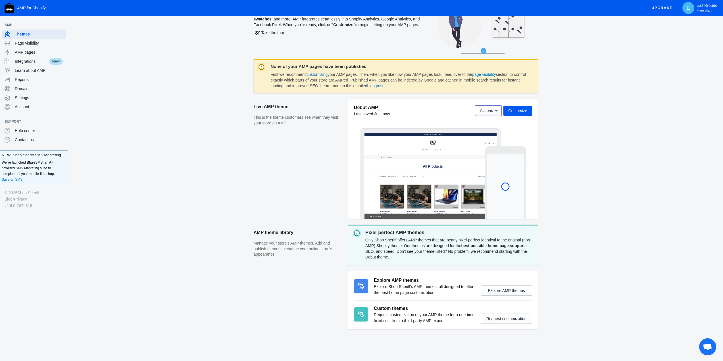
scroll to position [36, 0]
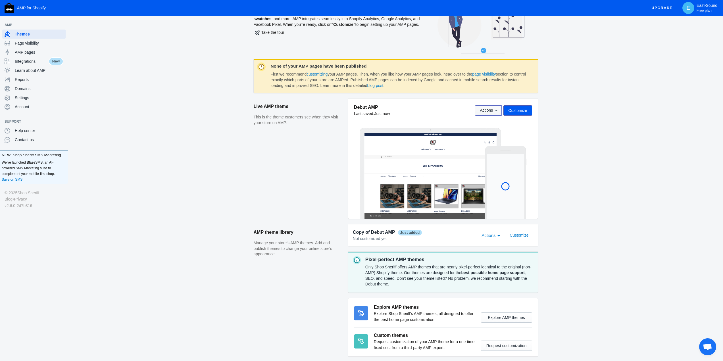
click at [496, 112] on icon at bounding box center [497, 111] width 6 height 6
click at [636, 104] on div at bounding box center [361, 180] width 723 height 361
click at [487, 75] on link "page visibility" at bounding box center [484, 74] width 24 height 5
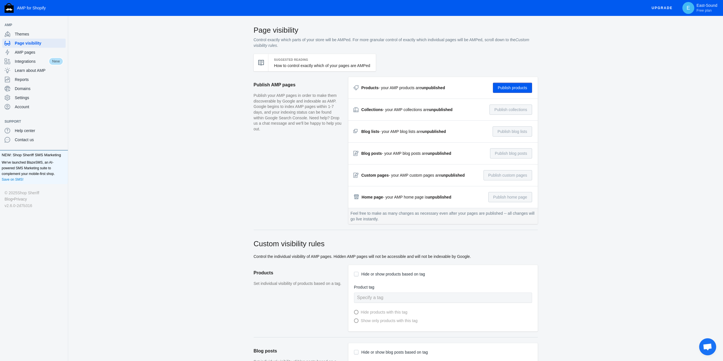
click at [286, 151] on aside "Publish AMP pages Publish your AMP pages in order to make them discoverable by …" at bounding box center [301, 153] width 95 height 153
click at [504, 89] on button "Publish products" at bounding box center [512, 88] width 39 height 10
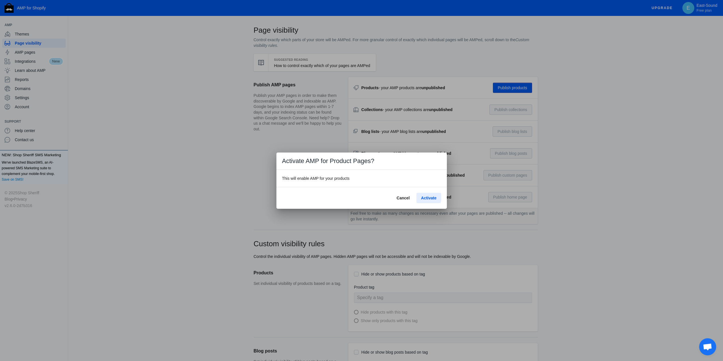
click at [428, 196] on span "Activate" at bounding box center [428, 198] width 15 height 5
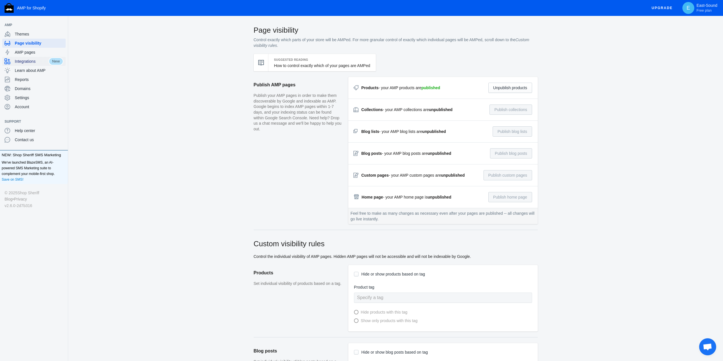
click at [35, 60] on span "Integrations" at bounding box center [32, 62] width 34 height 6
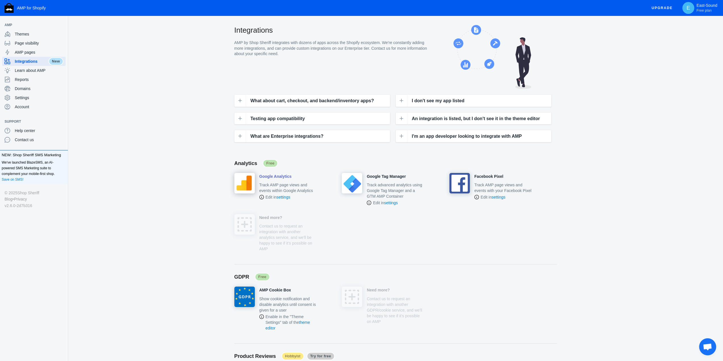
click at [248, 182] on img at bounding box center [245, 183] width 20 height 20
click at [270, 174] on h4 "Google Analytics" at bounding box center [276, 176] width 32 height 5
click at [25, 88] on span "Domains" at bounding box center [39, 89] width 49 height 6
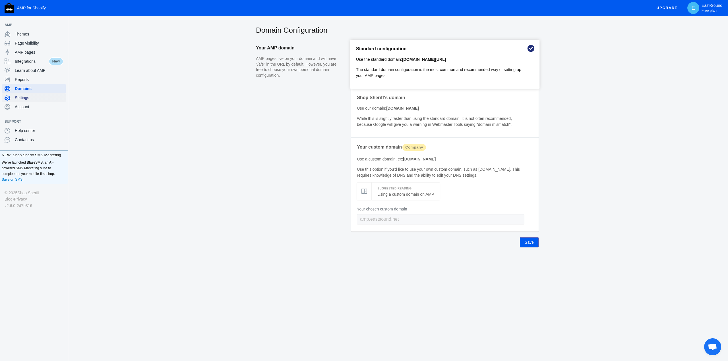
click at [22, 99] on span "Settings" at bounding box center [39, 98] width 49 height 6
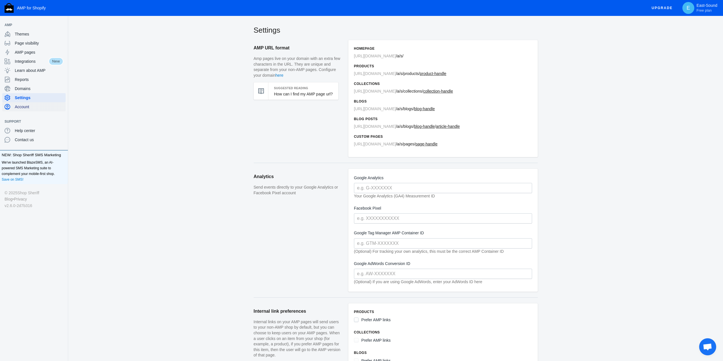
click at [24, 107] on span "Account" at bounding box center [39, 107] width 49 height 6
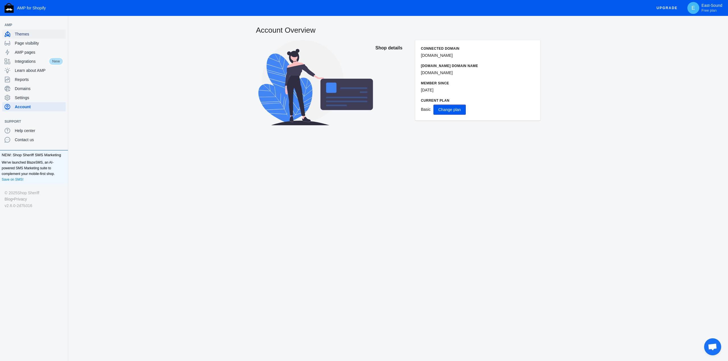
click at [18, 31] on span "Themes" at bounding box center [39, 34] width 49 height 6
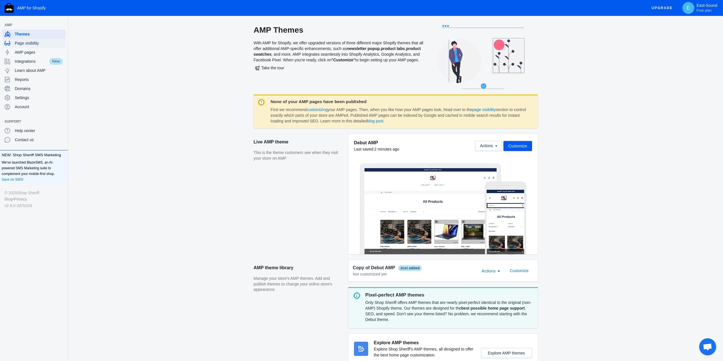
click at [23, 45] on span "Page visibility" at bounding box center [39, 43] width 49 height 6
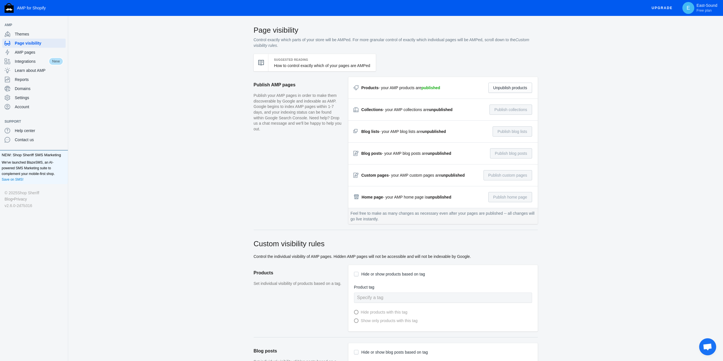
click at [25, 31] on span "Themes" at bounding box center [39, 34] width 49 height 6
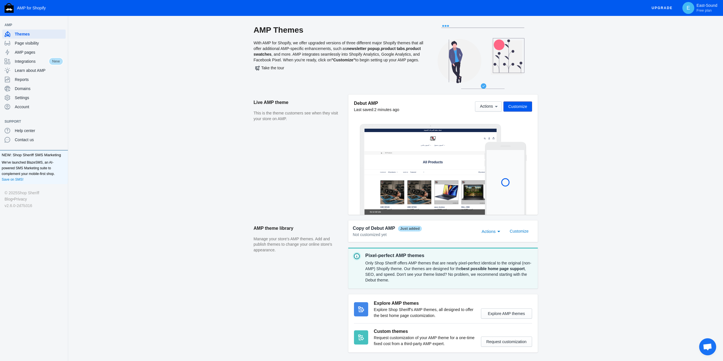
click at [180, 157] on div "AMP Themes With AMP for Shopify, we offer upgraded versions of three different …" at bounding box center [395, 205] width 655 height 360
click at [618, 92] on div "AMP Themes With AMP for Shopify, we offer upgraded versions of three different …" at bounding box center [395, 60] width 637 height 70
click at [644, 195] on div "AMP Themes With AMP for Shopify, we offer upgraded versions of three different …" at bounding box center [395, 205] width 655 height 360
